Goal: Task Accomplishment & Management: Use online tool/utility

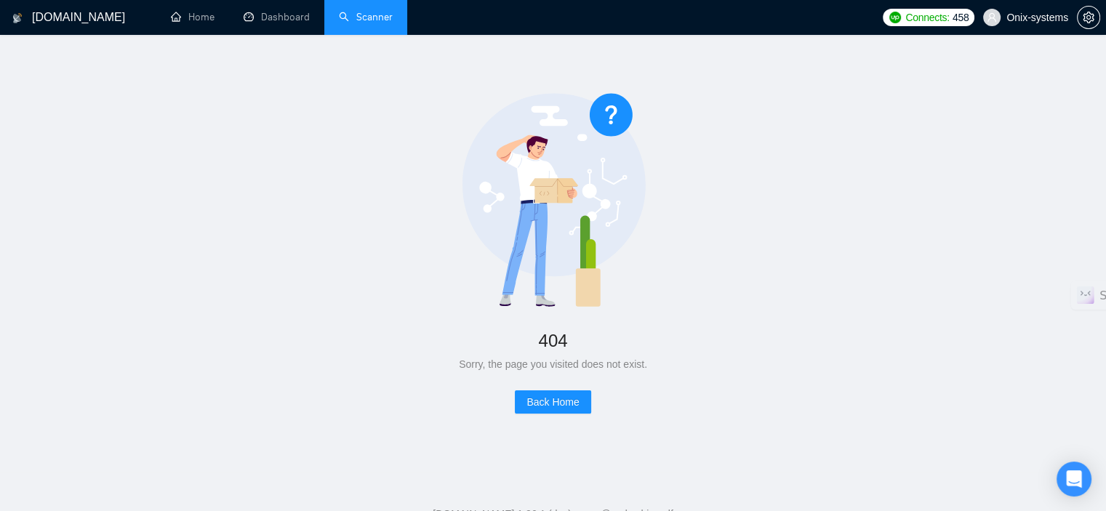
click at [364, 15] on link "Scanner" at bounding box center [366, 17] width 54 height 12
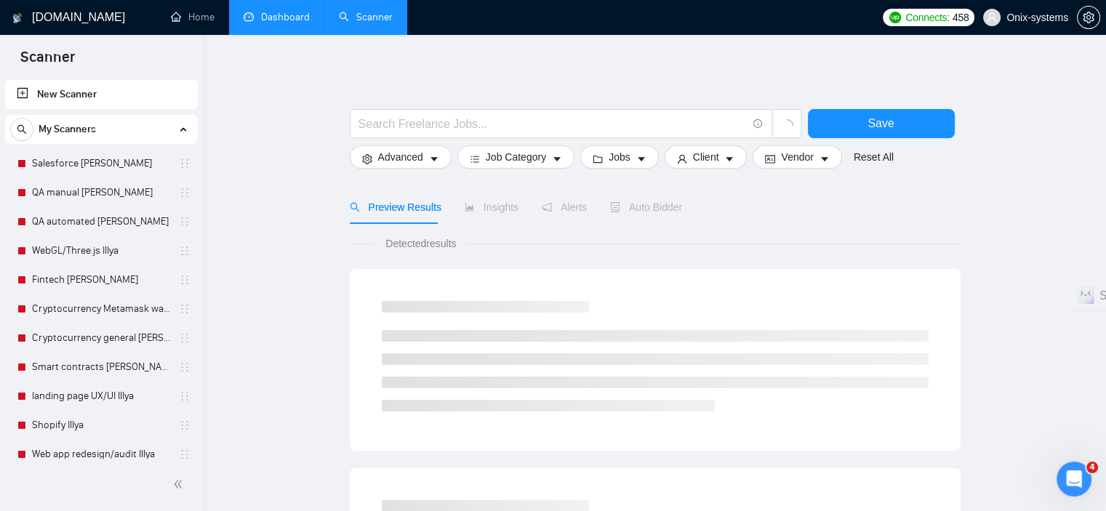
click at [283, 20] on link "Dashboard" at bounding box center [277, 17] width 66 height 12
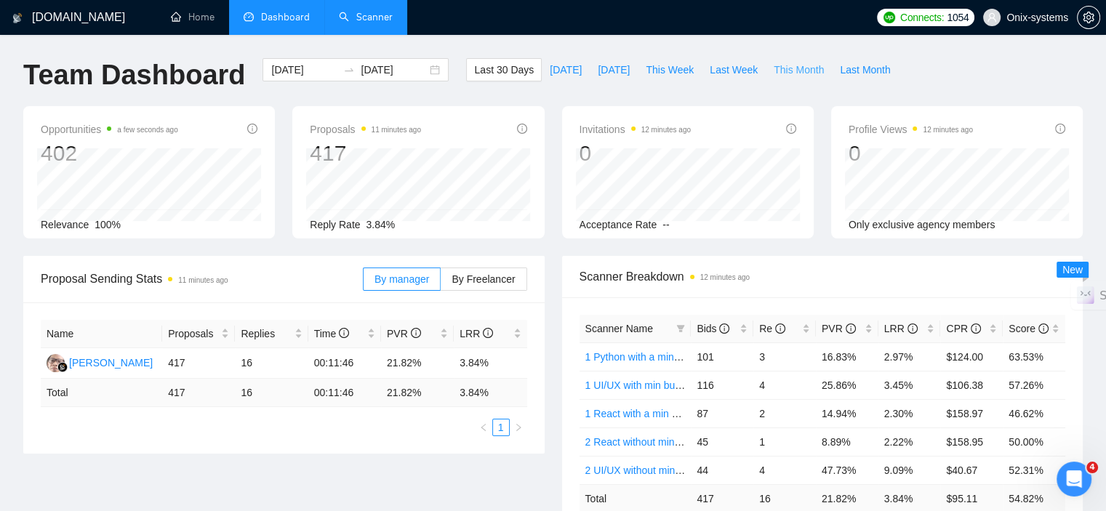
click at [774, 63] on span "This Month" at bounding box center [799, 70] width 50 height 16
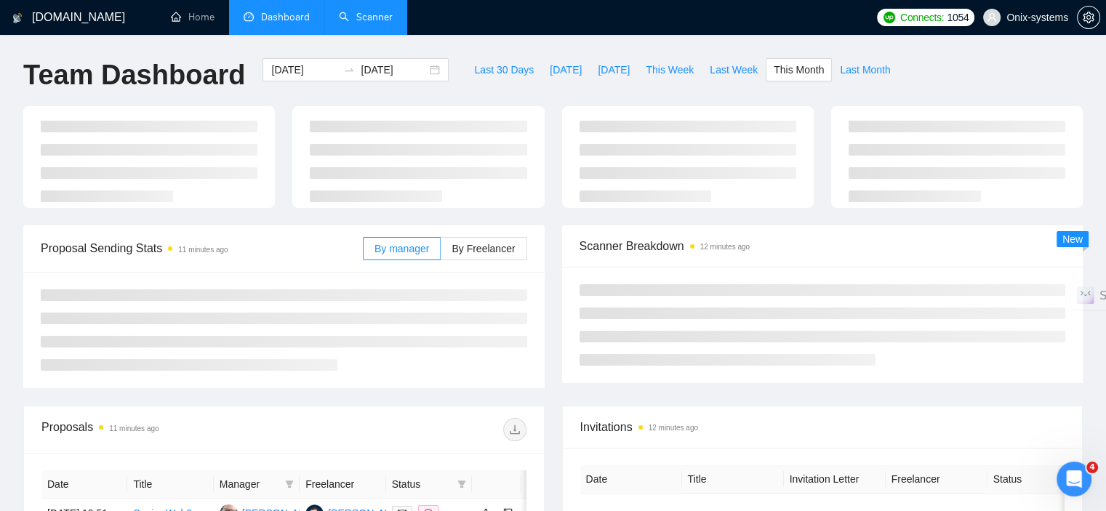
type input "[DATE]"
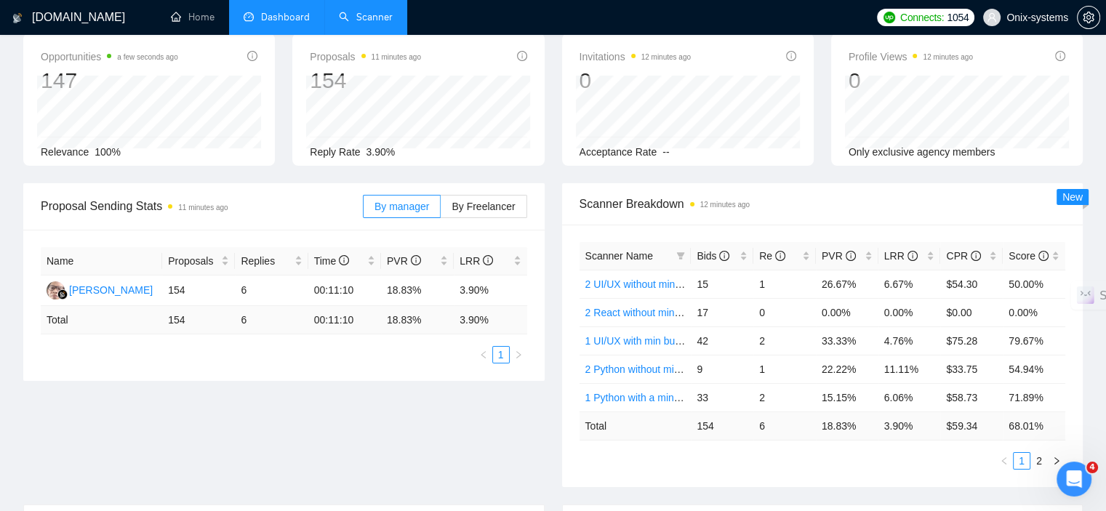
scroll to position [145, 0]
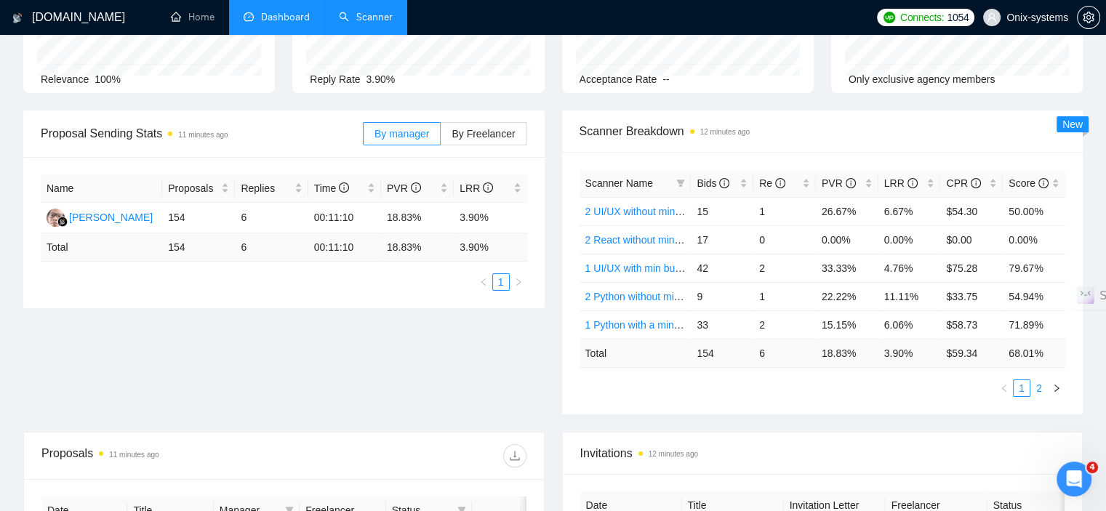
click at [1032, 391] on link "2" at bounding box center [1039, 388] width 16 height 16
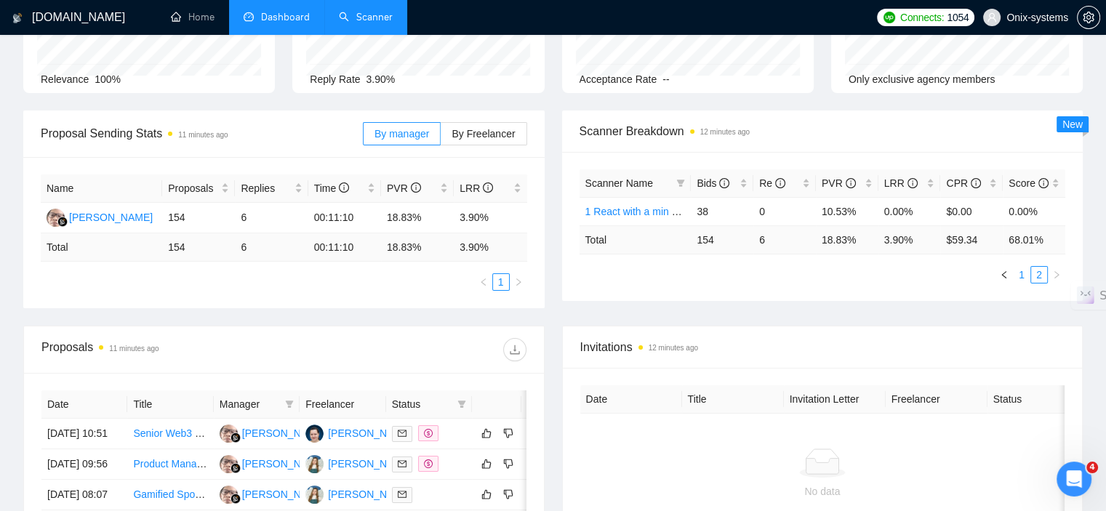
click at [1022, 273] on link "1" at bounding box center [1022, 275] width 16 height 16
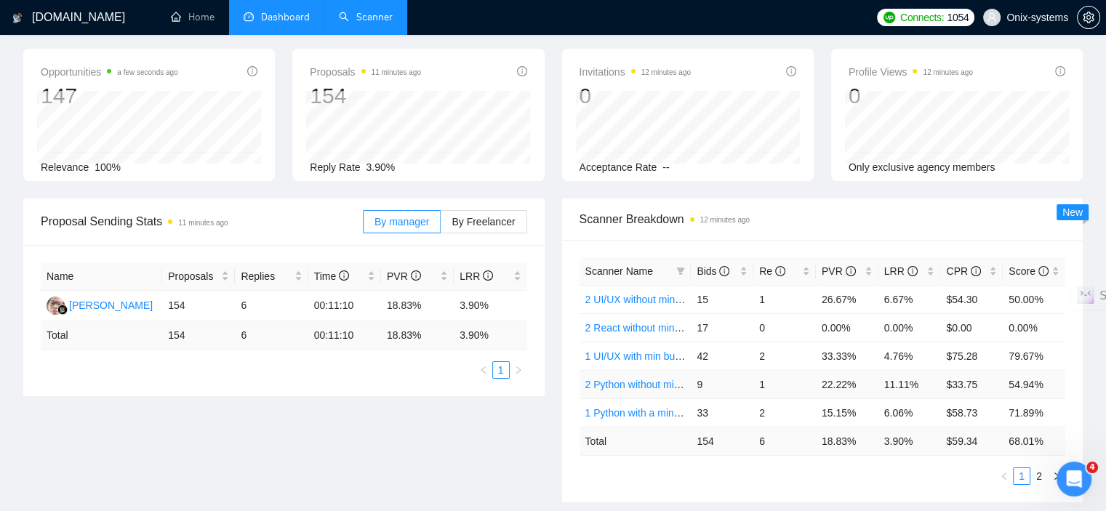
scroll to position [0, 0]
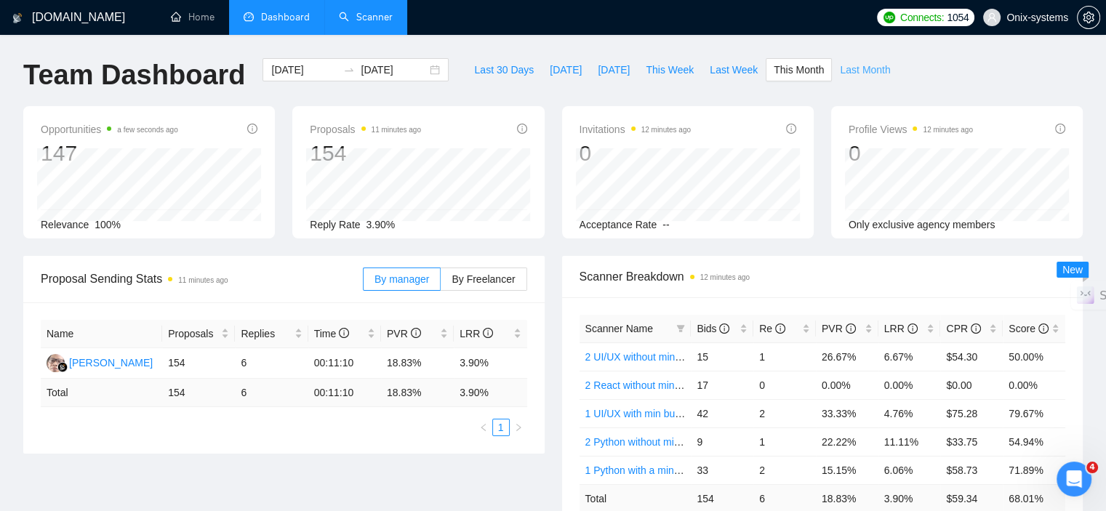
click at [841, 64] on span "Last Month" at bounding box center [865, 70] width 50 height 16
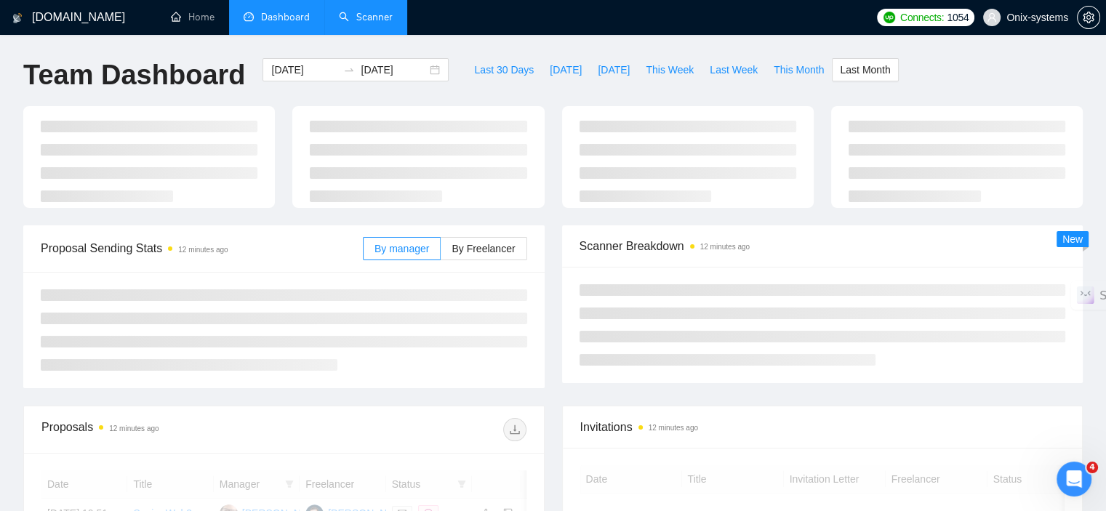
type input "[DATE]"
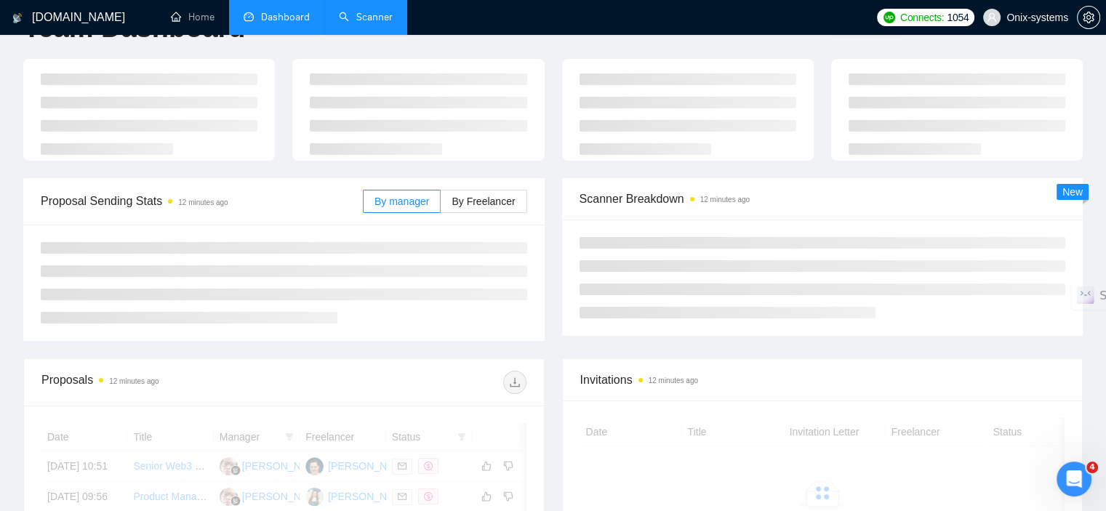
scroll to position [73, 0]
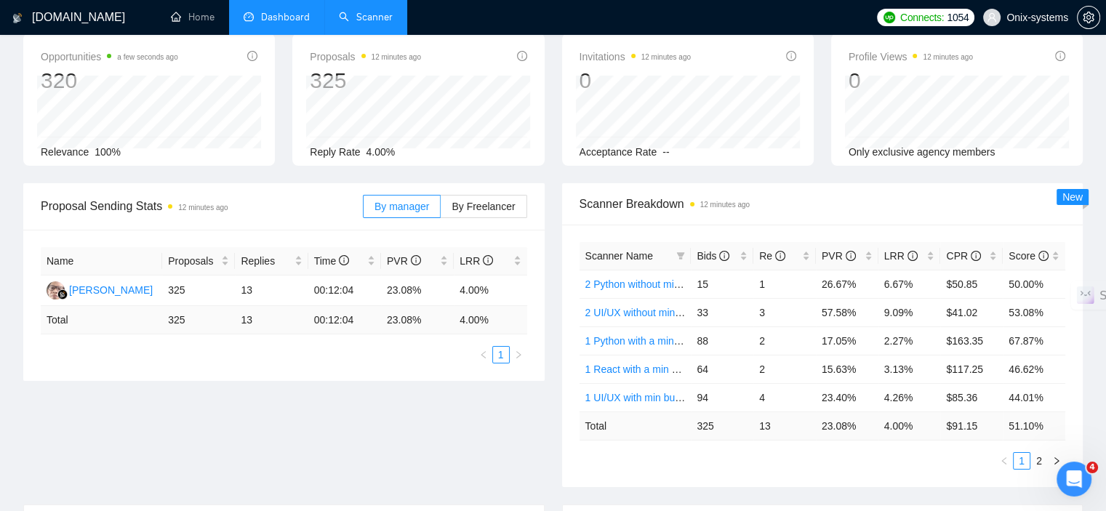
click at [1038, 454] on link "2" at bounding box center [1039, 461] width 16 height 16
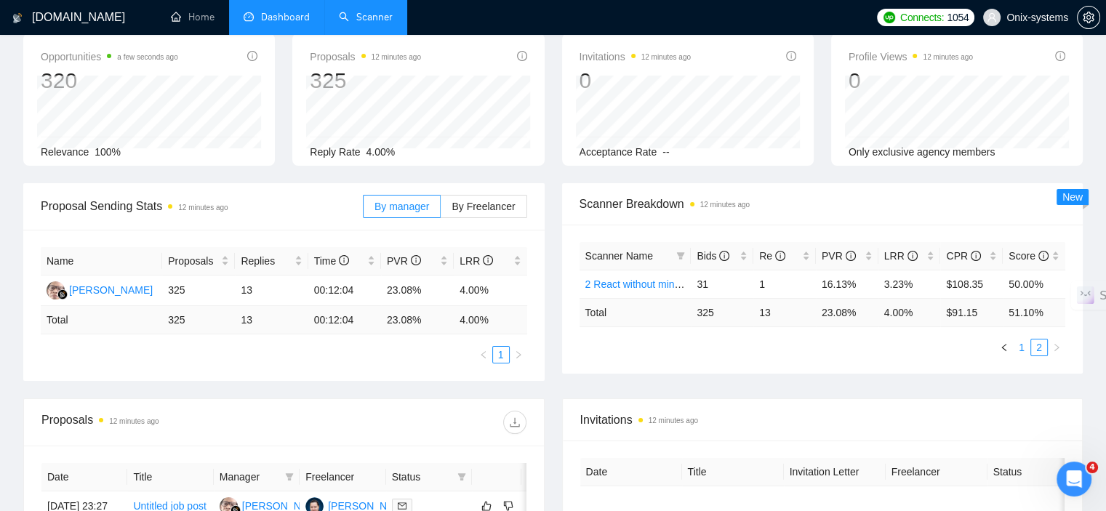
click at [1018, 347] on link "1" at bounding box center [1022, 348] width 16 height 16
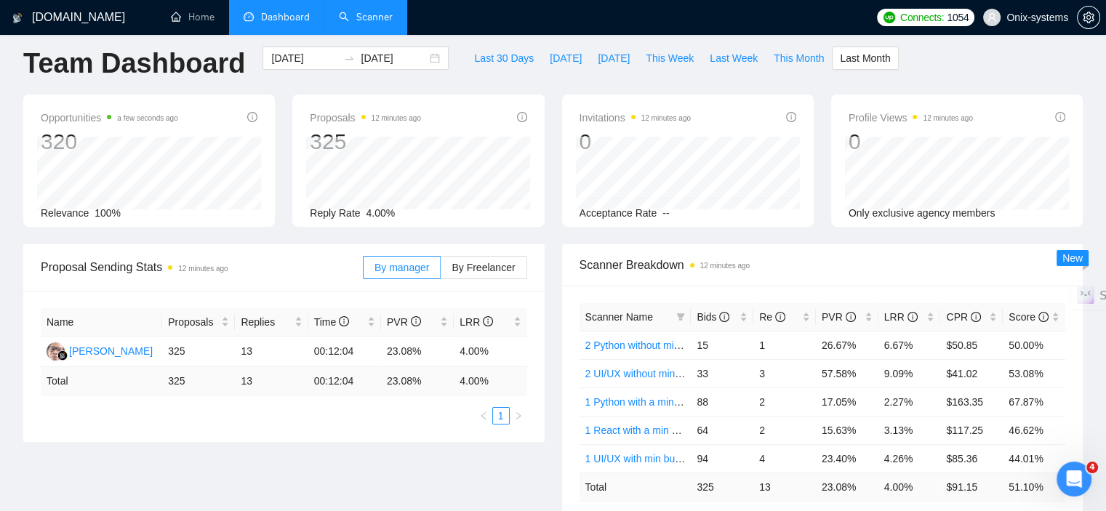
scroll to position [0, 0]
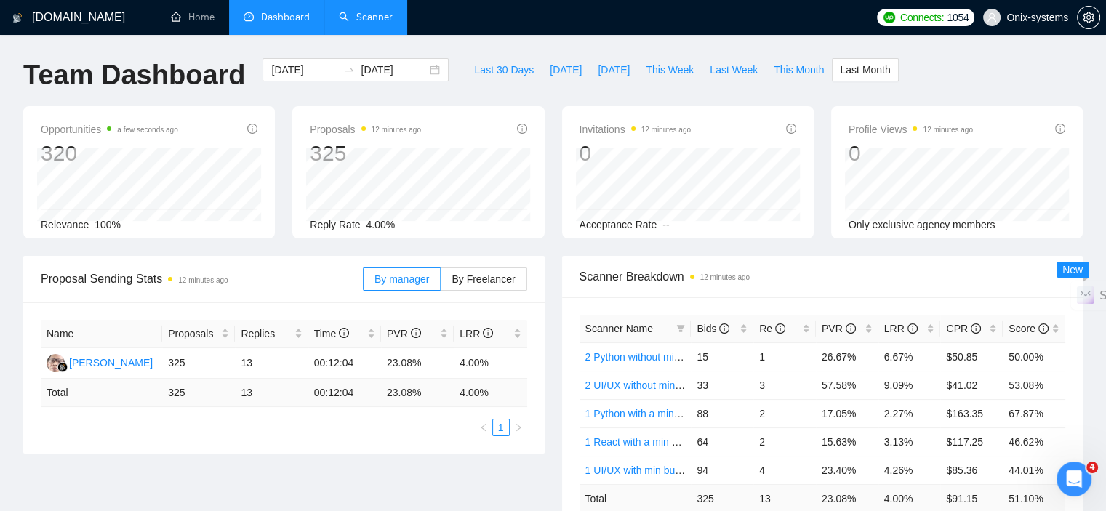
click at [363, 11] on link "Scanner" at bounding box center [366, 17] width 54 height 12
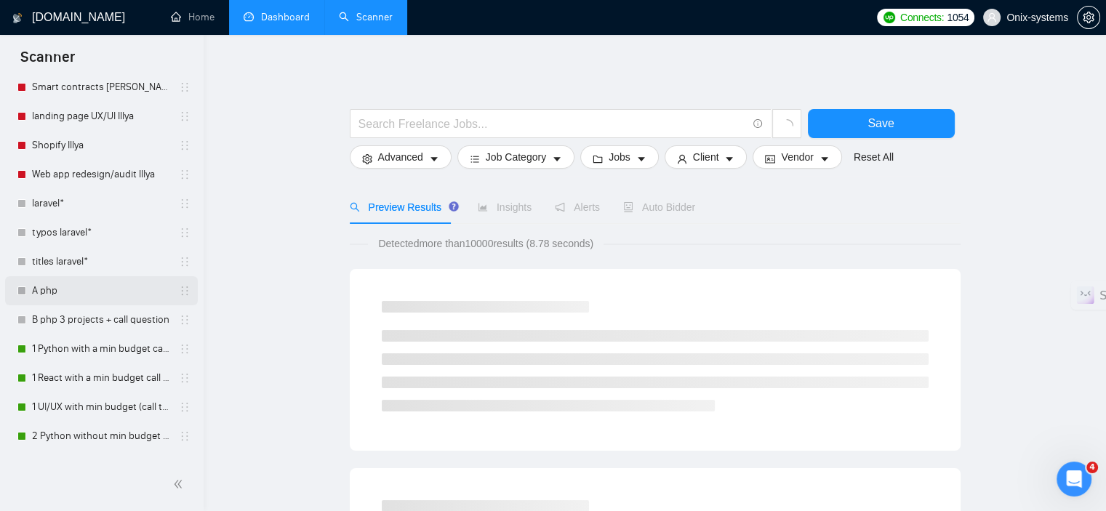
scroll to position [330, 0]
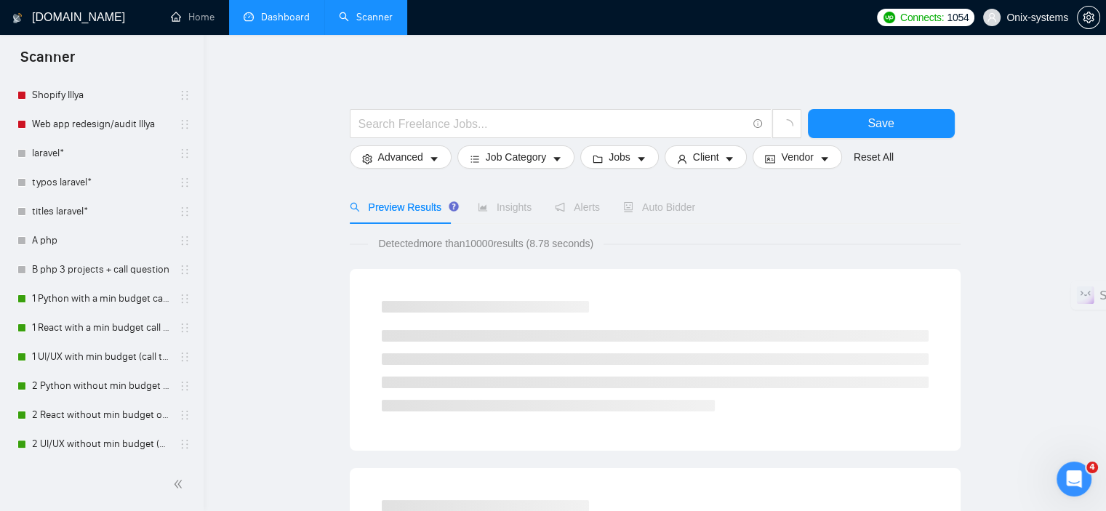
click at [120, 308] on link "1 Python with a min budget call to act" at bounding box center [101, 298] width 138 height 29
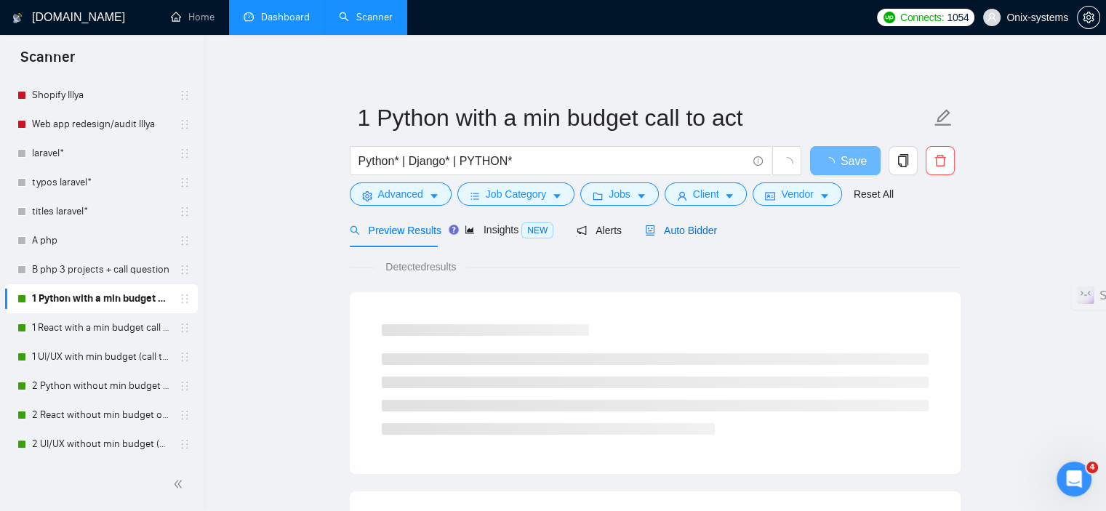
click at [684, 233] on span "Auto Bidder" at bounding box center [681, 231] width 72 height 12
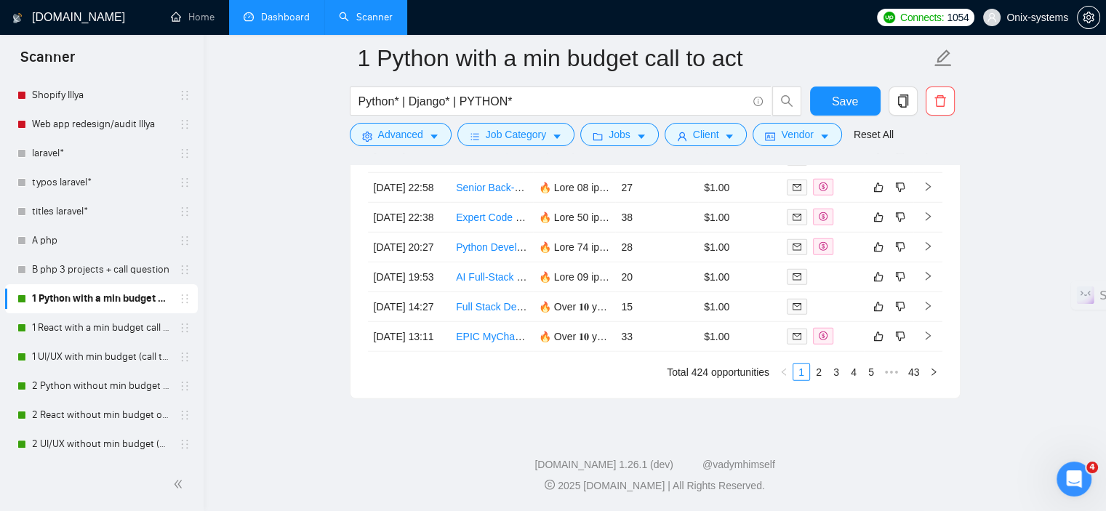
scroll to position [4072, 0]
click at [818, 380] on link "2" at bounding box center [819, 372] width 16 height 16
click at [64, 328] on link "1 React with a min budget call to act." at bounding box center [101, 327] width 138 height 29
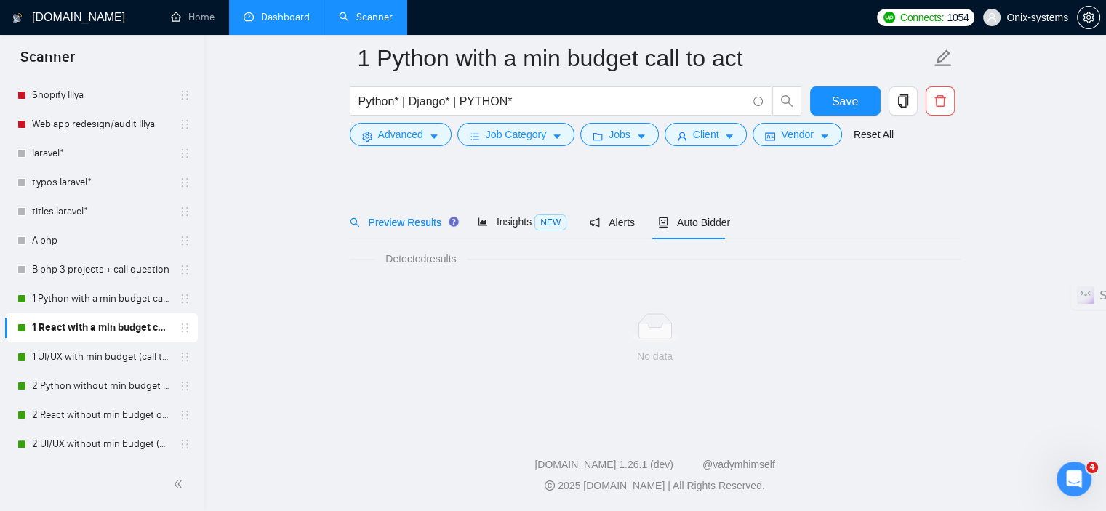
scroll to position [20, 0]
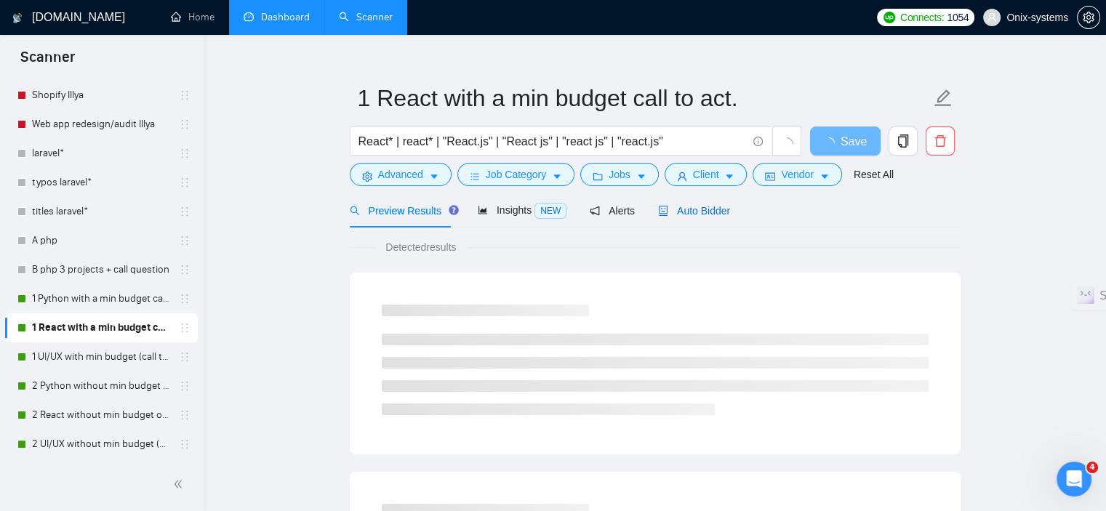
click at [668, 208] on span "Auto Bidder" at bounding box center [694, 211] width 72 height 12
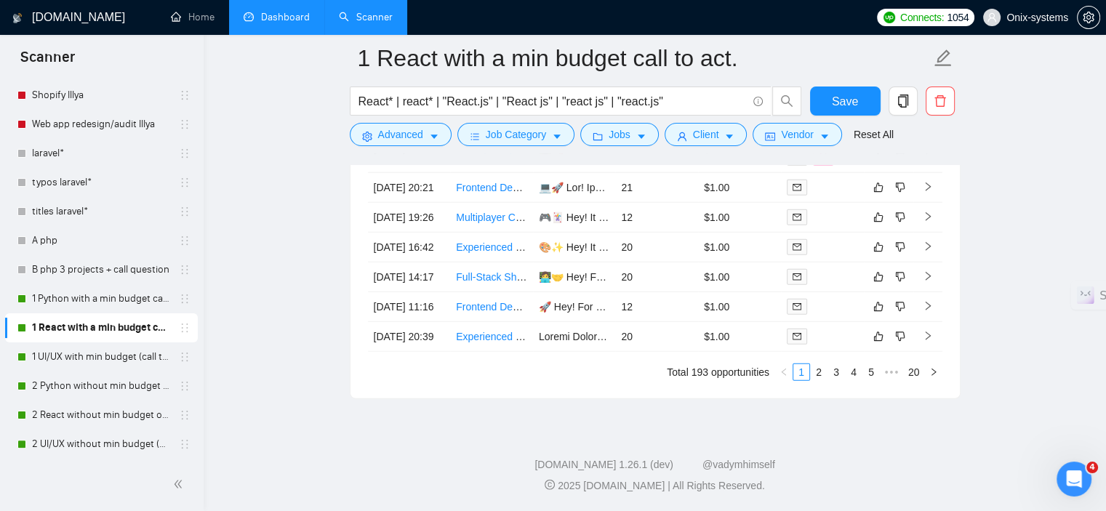
scroll to position [4019, 0]
click at [812, 380] on link "2" at bounding box center [819, 372] width 16 height 16
click at [895, 292] on td at bounding box center [888, 278] width 49 height 28
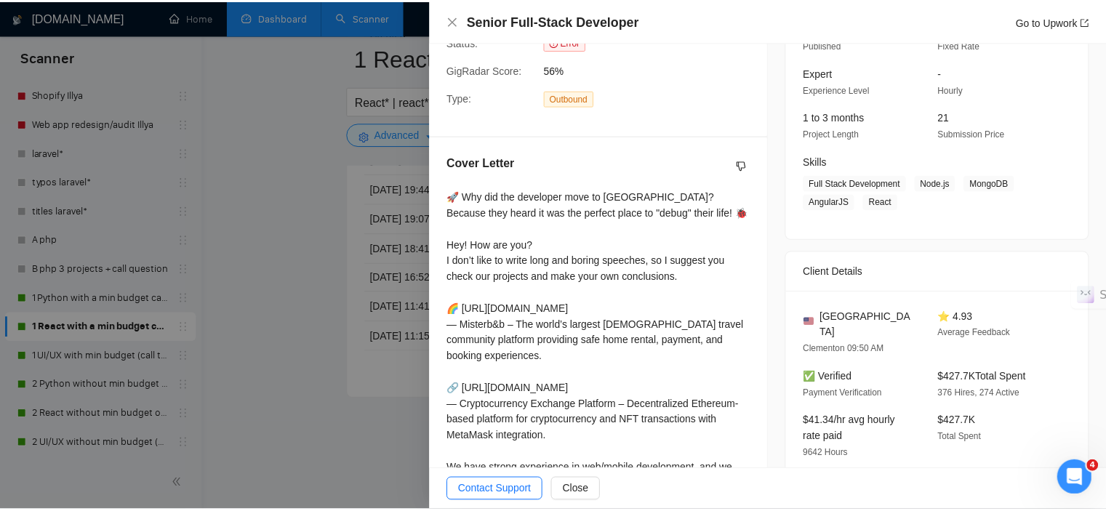
scroll to position [218, 0]
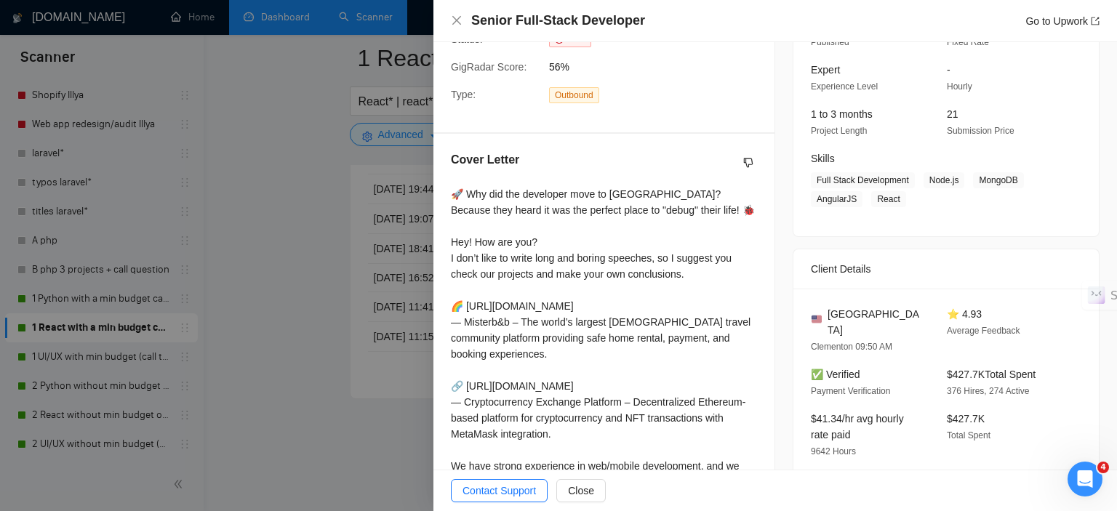
click at [303, 332] on div at bounding box center [558, 255] width 1117 height 511
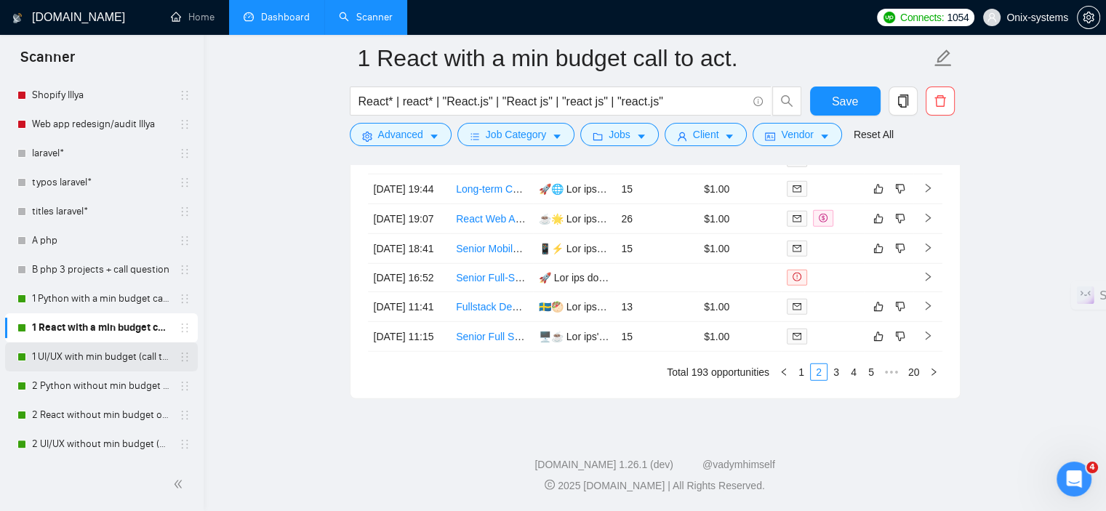
click at [52, 359] on link "1 UI/UX with min budget (call to act)" at bounding box center [101, 357] width 138 height 29
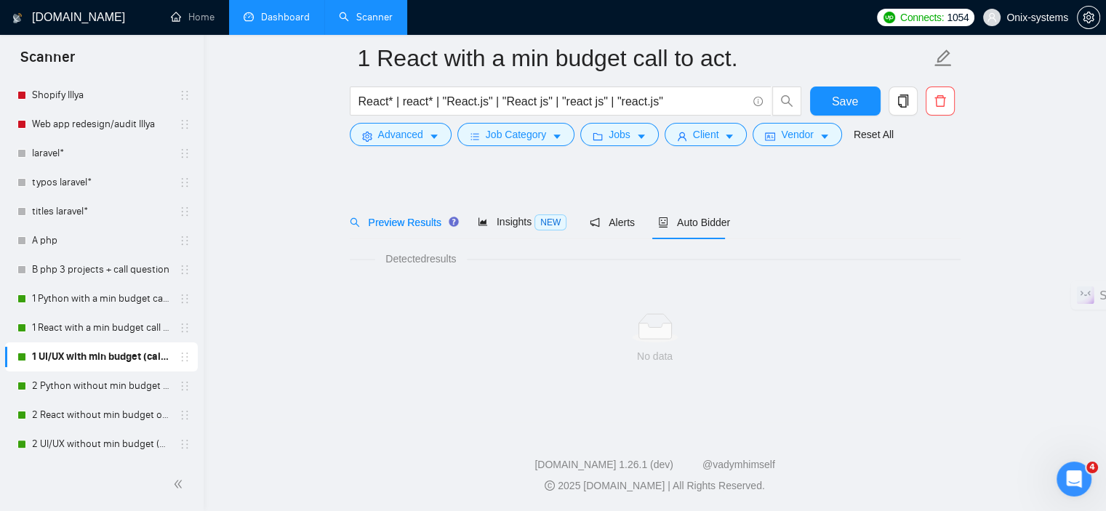
scroll to position [20, 0]
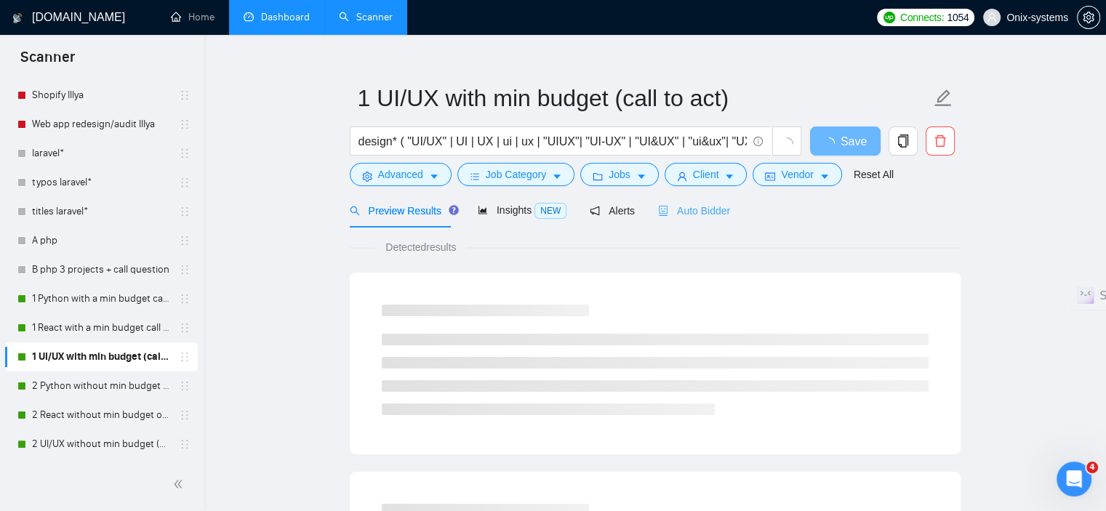
click at [687, 198] on div "Auto Bidder" at bounding box center [694, 210] width 72 height 34
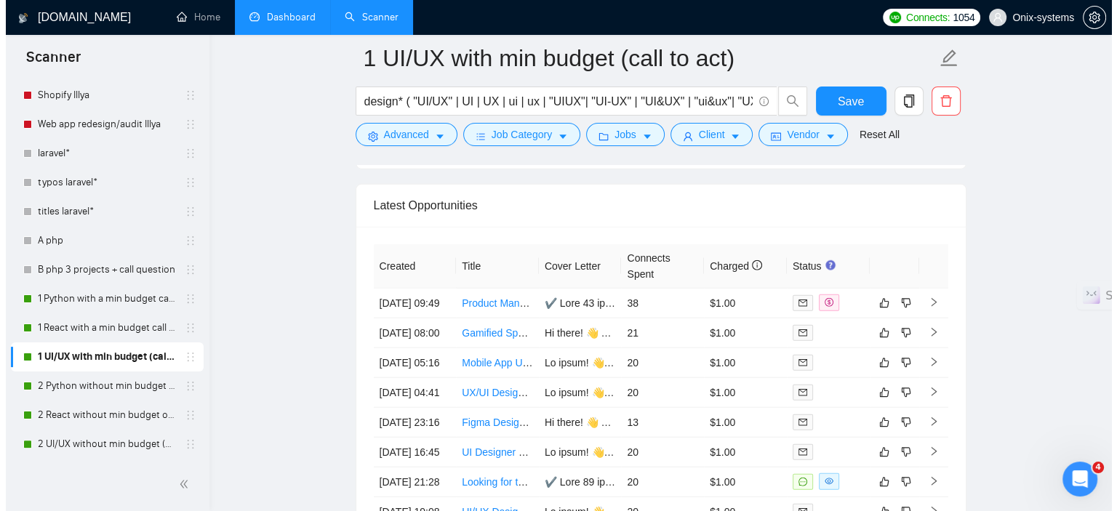
scroll to position [3874, 0]
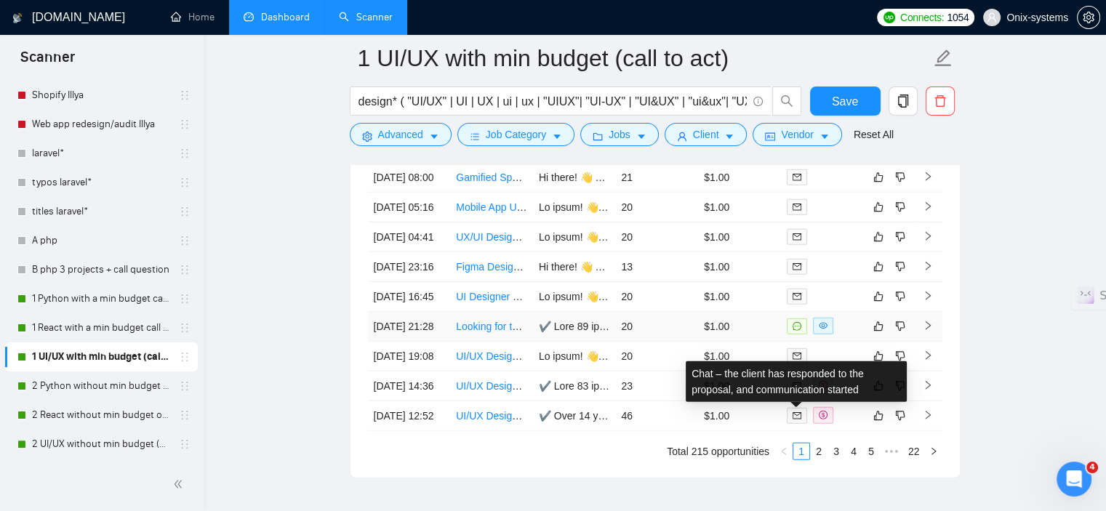
click at [795, 335] on span at bounding box center [797, 327] width 20 height 16
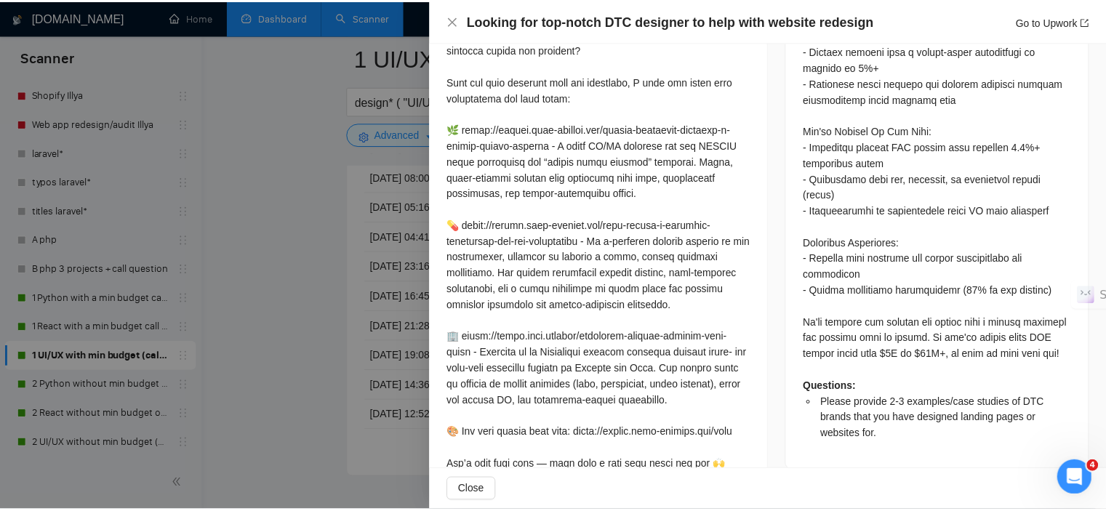
scroll to position [800, 0]
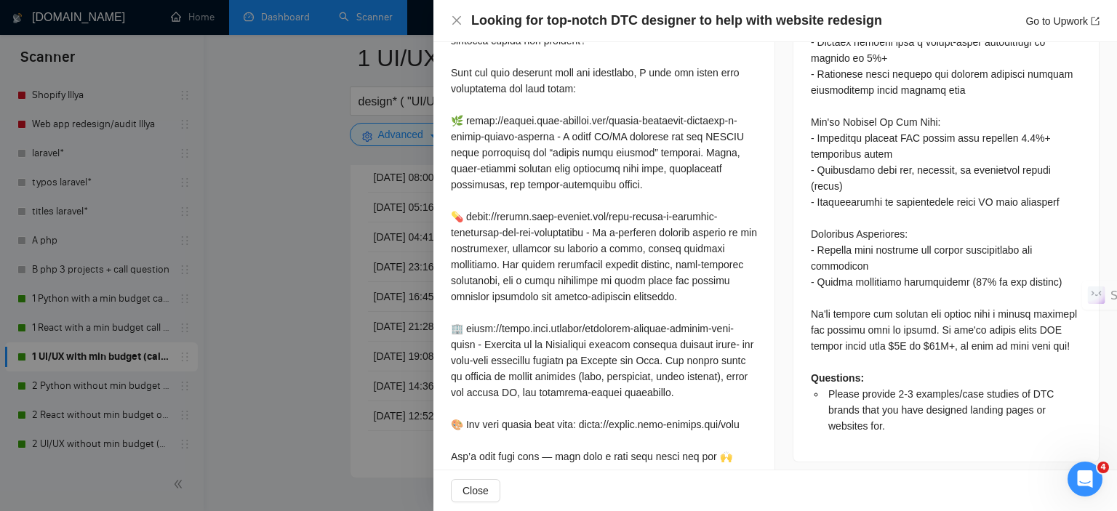
click at [325, 358] on div at bounding box center [558, 255] width 1117 height 511
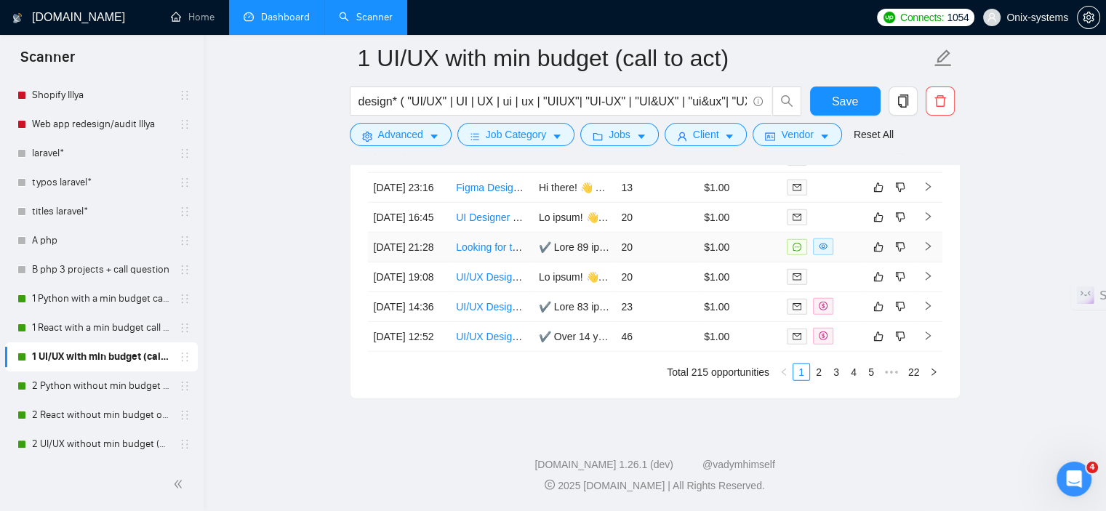
scroll to position [4019, 0]
click at [816, 380] on link "2" at bounding box center [819, 372] width 16 height 16
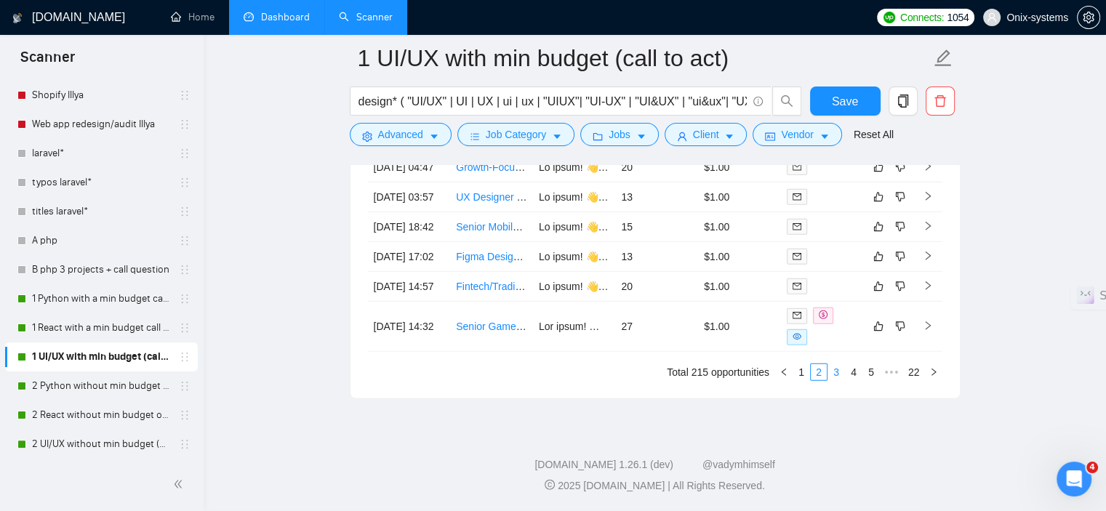
click at [838, 380] on link "3" at bounding box center [836, 372] width 16 height 16
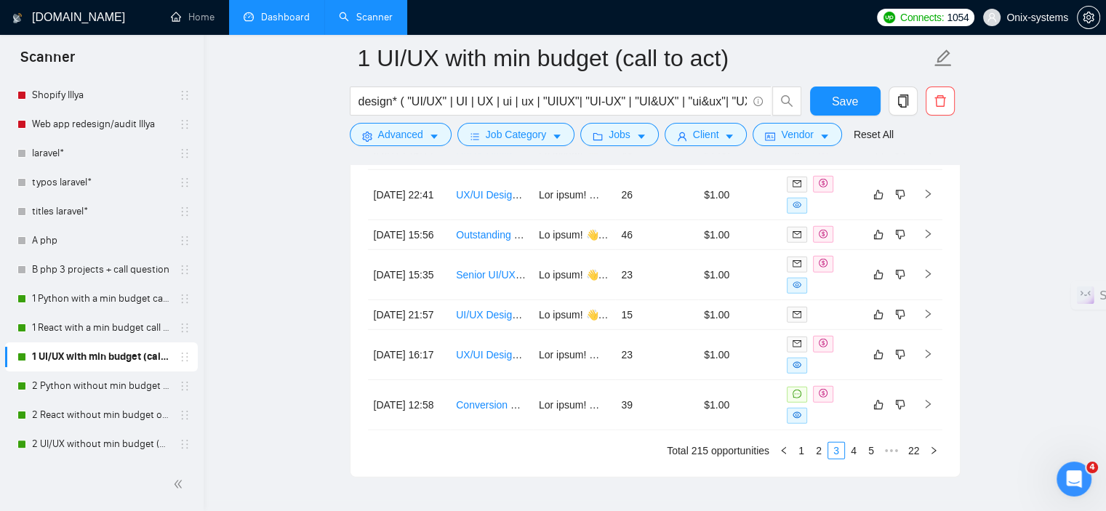
scroll to position [3874, 0]
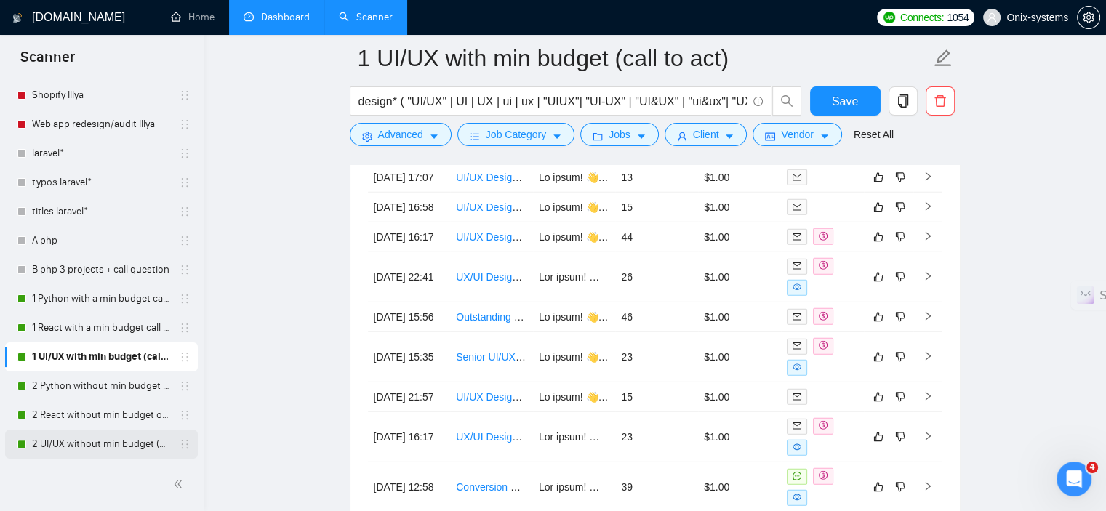
click at [72, 436] on link "2 UI/UX without min budget (open question)" at bounding box center [101, 444] width 138 height 29
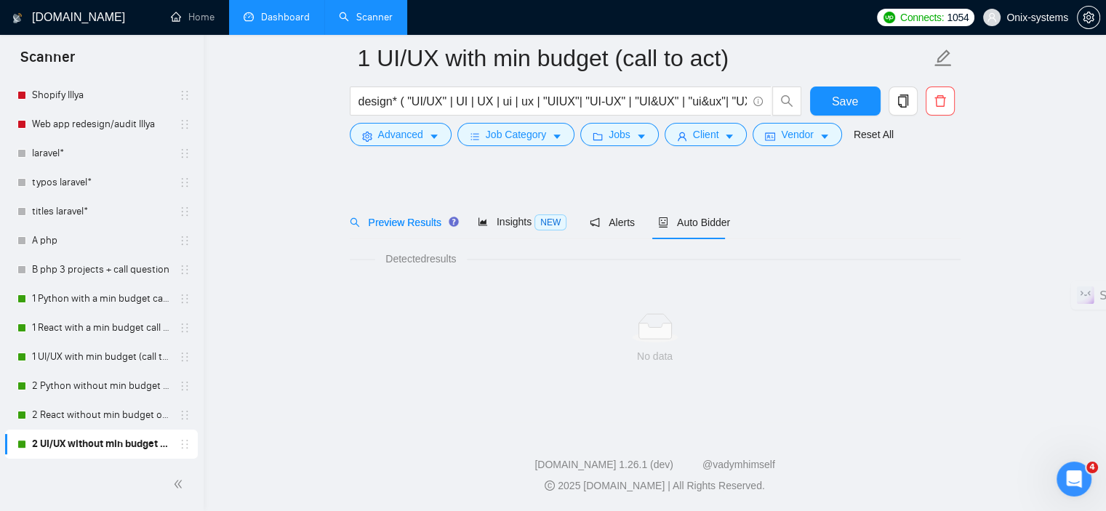
scroll to position [20, 0]
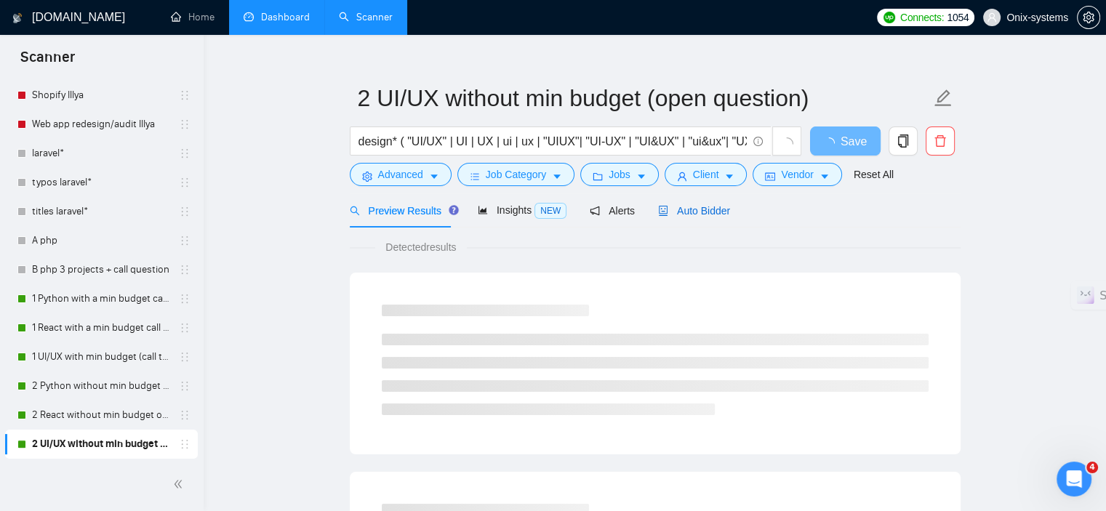
click at [722, 205] on span "Auto Bidder" at bounding box center [694, 211] width 72 height 12
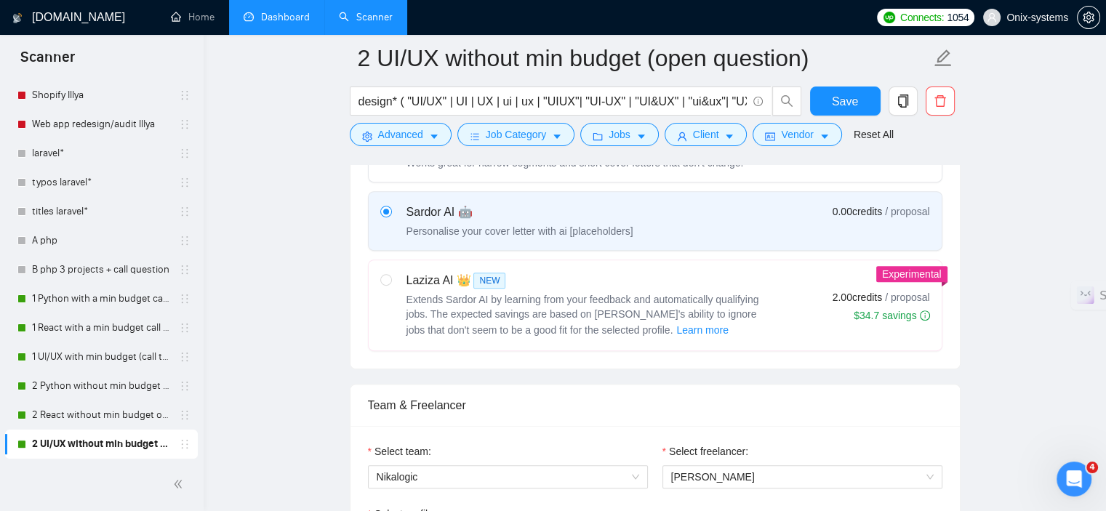
scroll to position [529, 0]
